Goal: Task Accomplishment & Management: Manage account settings

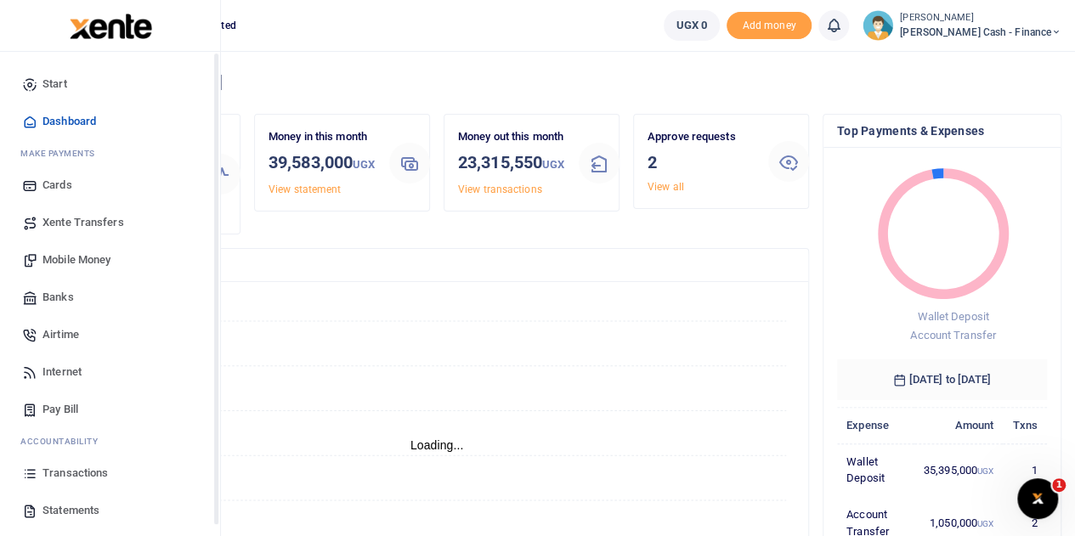
click at [42, 471] on link "Transactions" at bounding box center [110, 473] width 193 height 37
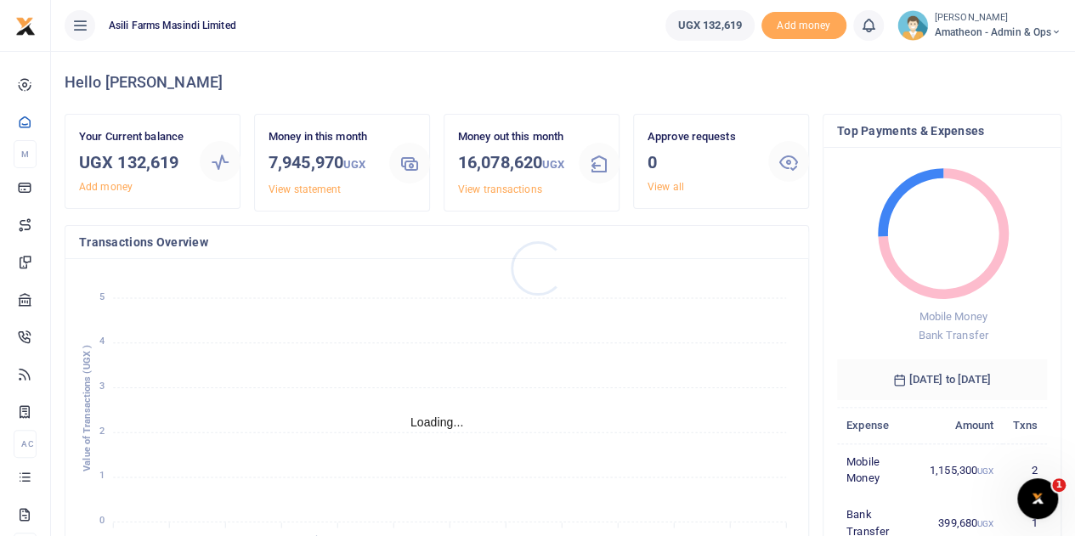
scroll to position [14, 14]
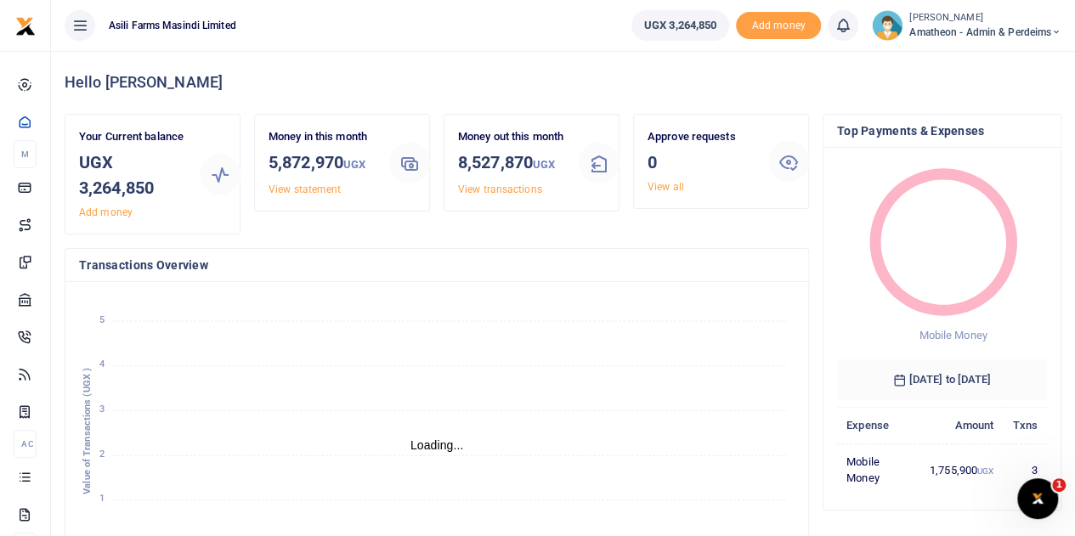
scroll to position [14, 14]
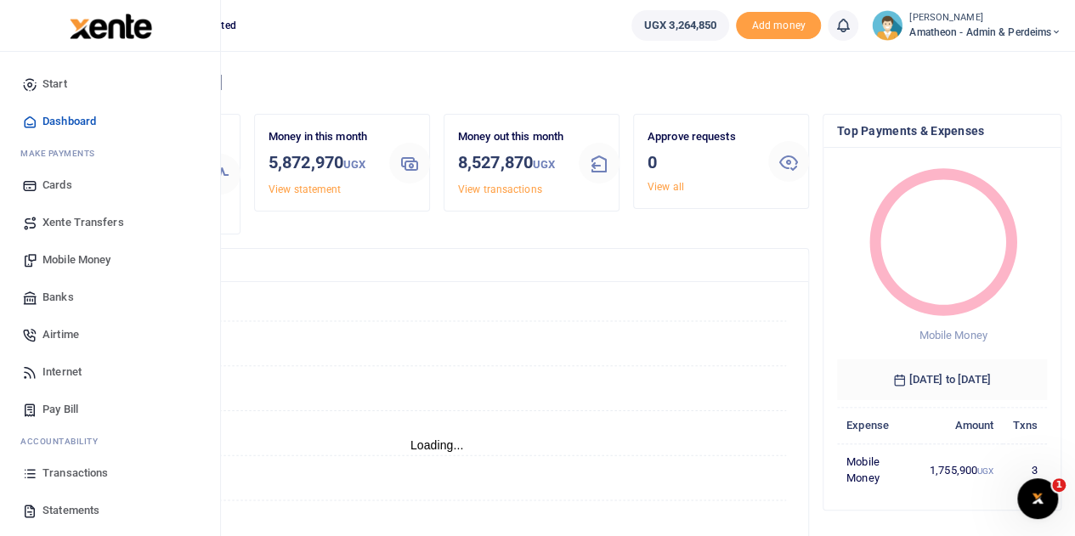
click at [59, 472] on span "Transactions" at bounding box center [75, 473] width 65 height 17
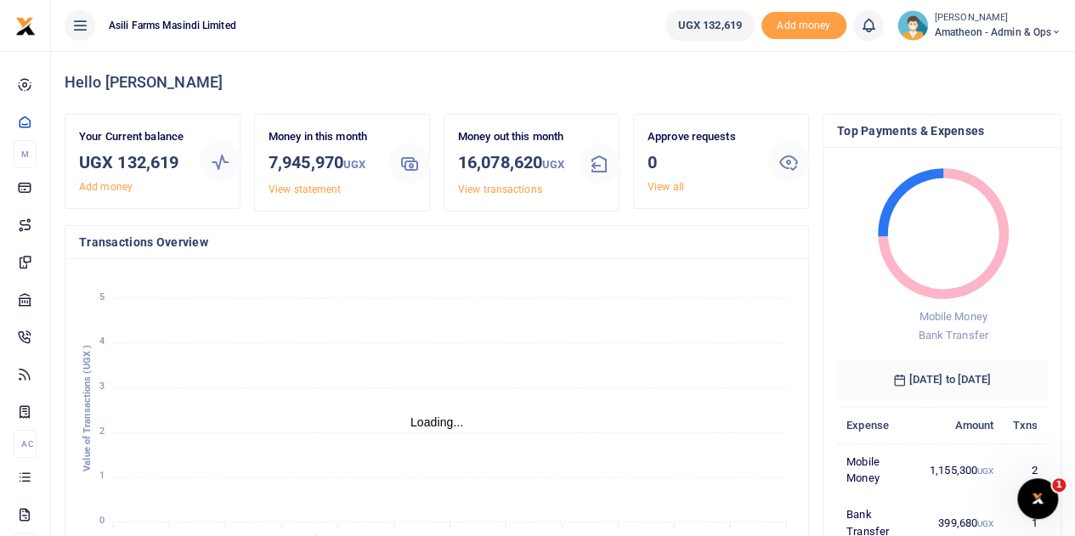
scroll to position [14, 14]
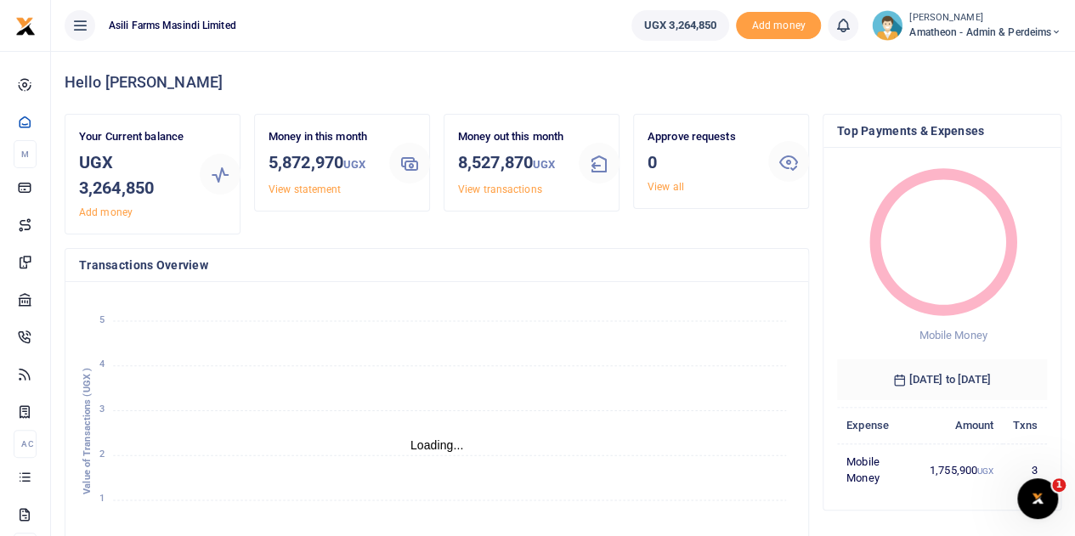
scroll to position [14, 14]
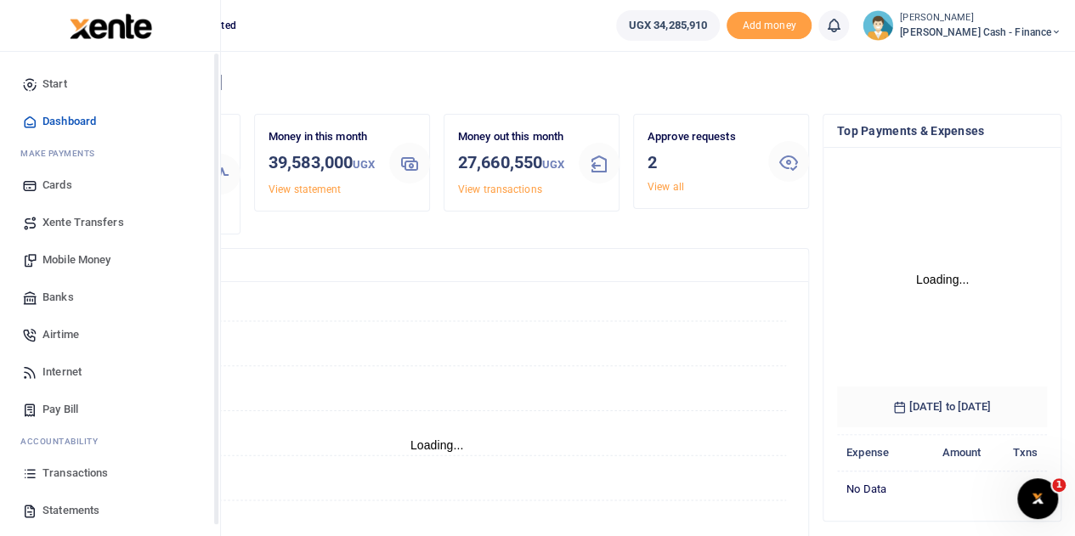
click at [48, 472] on span "Transactions" at bounding box center [75, 473] width 65 height 17
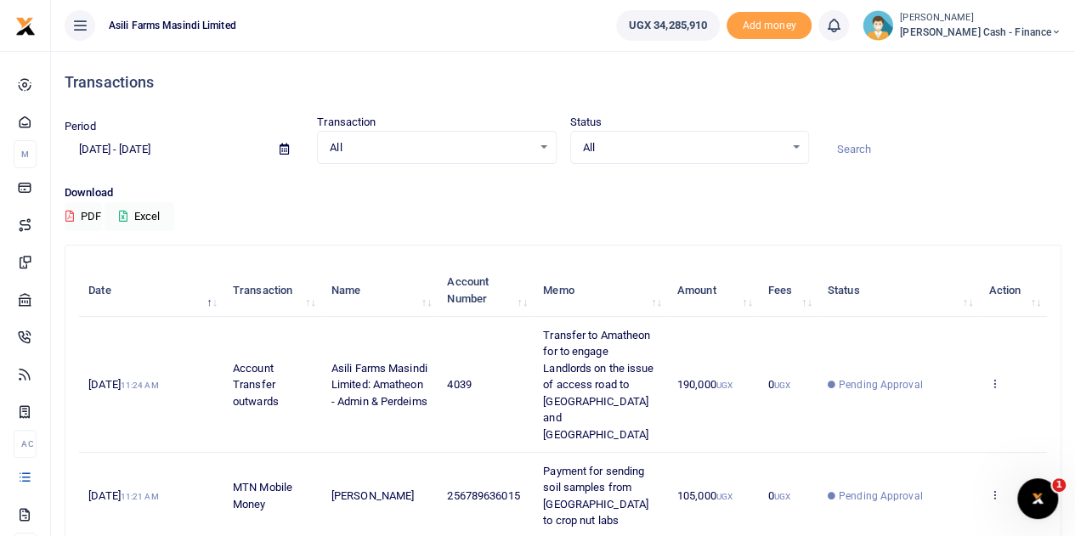
scroll to position [85, 0]
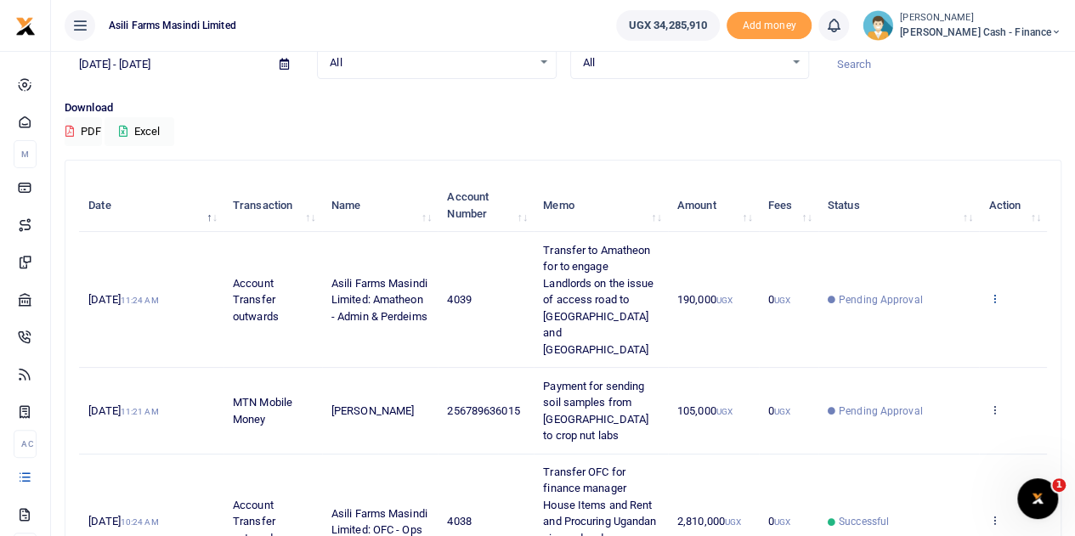
click at [993, 292] on icon at bounding box center [994, 298] width 11 height 12
click at [944, 316] on link "View details" at bounding box center [932, 319] width 134 height 24
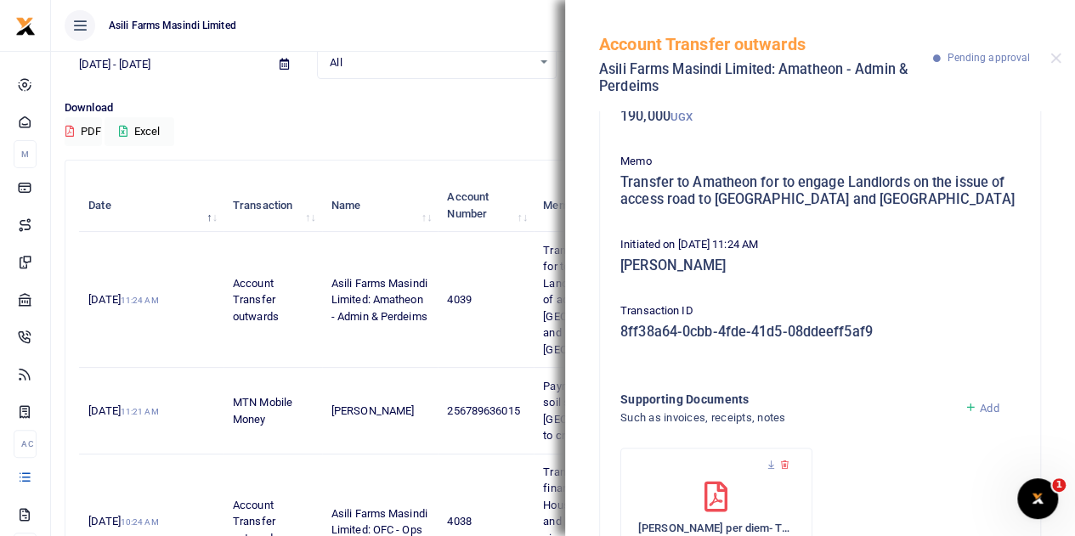
scroll to position [214, 0]
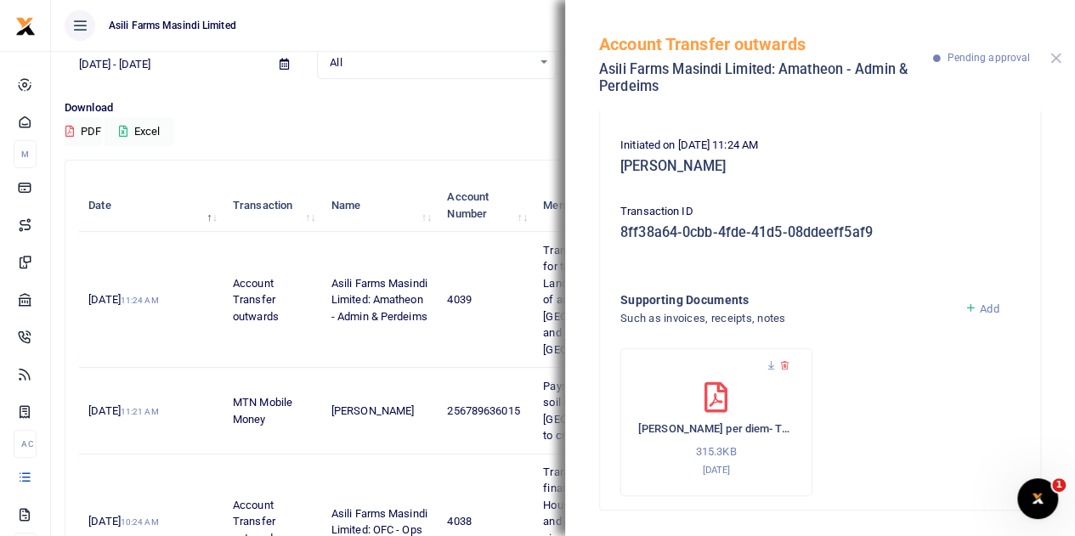
click at [1059, 60] on button "Close" at bounding box center [1056, 58] width 11 height 11
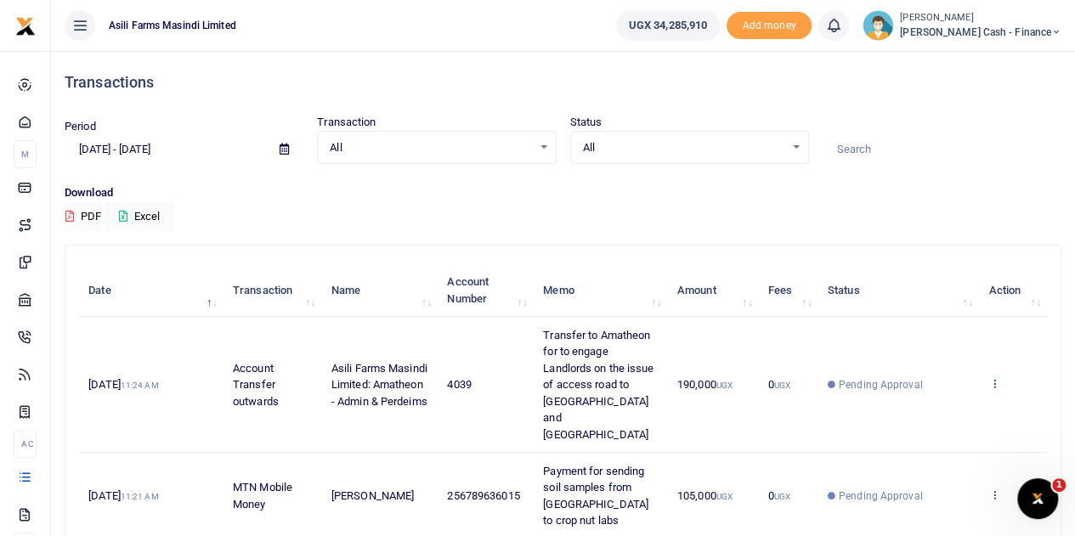
click at [996, 377] on icon at bounding box center [994, 383] width 11 height 12
click at [932, 404] on link "View details" at bounding box center [932, 404] width 134 height 24
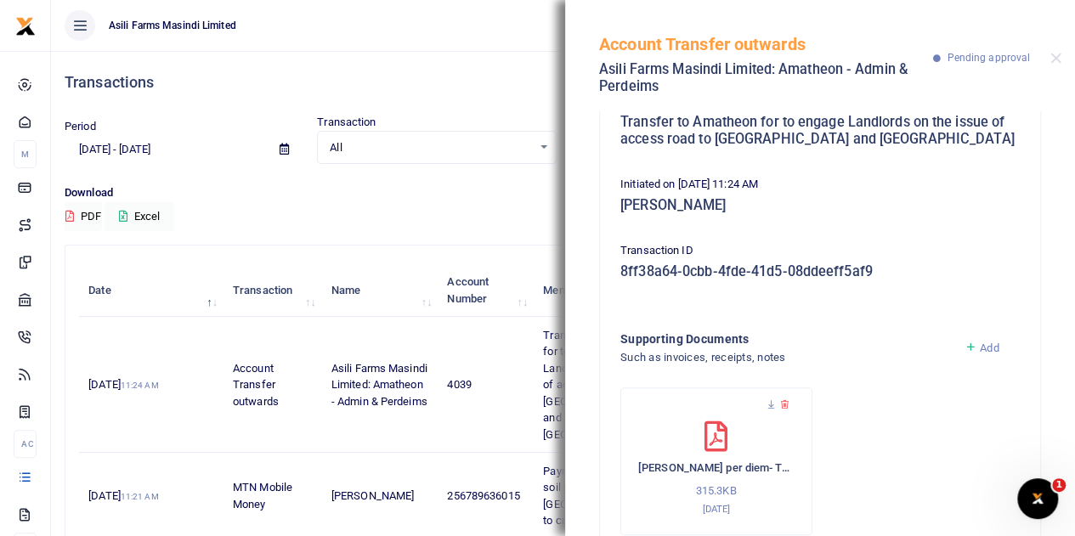
scroll to position [214, 0]
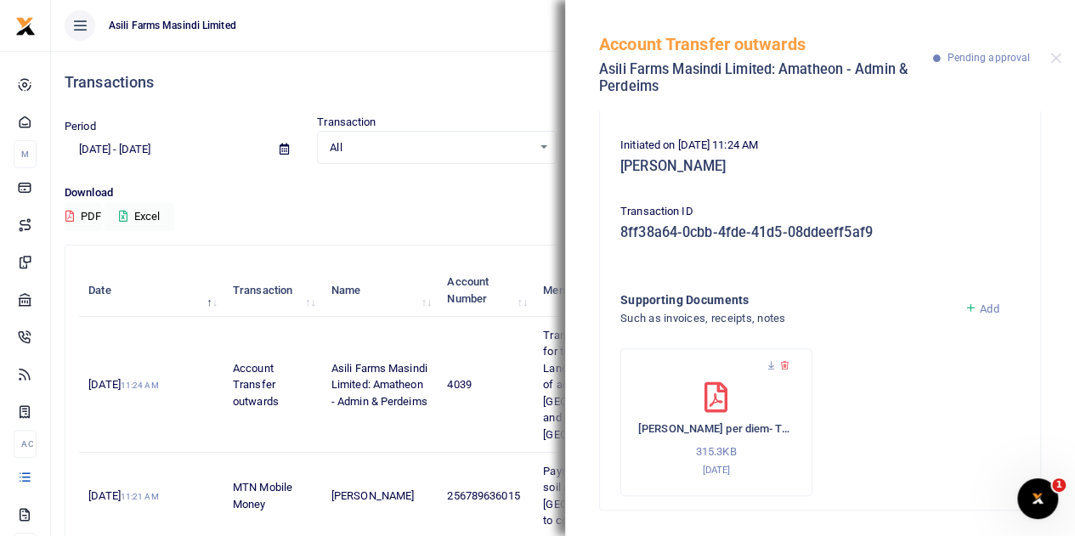
click at [698, 423] on h6 "[PERSON_NAME] per diem- To Bosco farm-approved-2" at bounding box center [716, 430] width 156 height 14
click at [705, 411] on icon at bounding box center [716, 398] width 23 height 31
click at [705, 398] on icon at bounding box center [716, 398] width 23 height 31
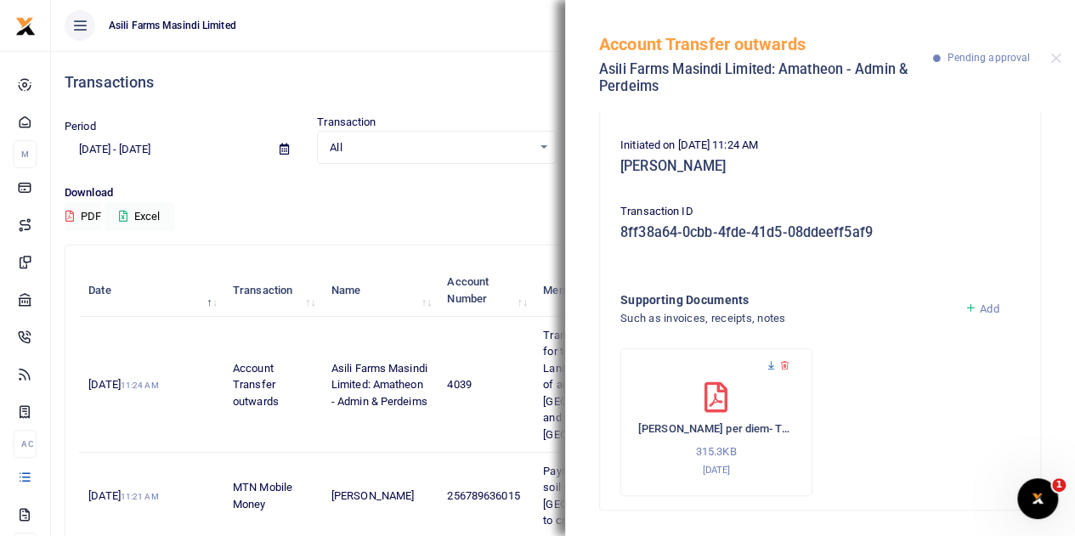
click at [769, 363] on icon at bounding box center [771, 365] width 11 height 11
